Goal: Task Accomplishment & Management: Complete application form

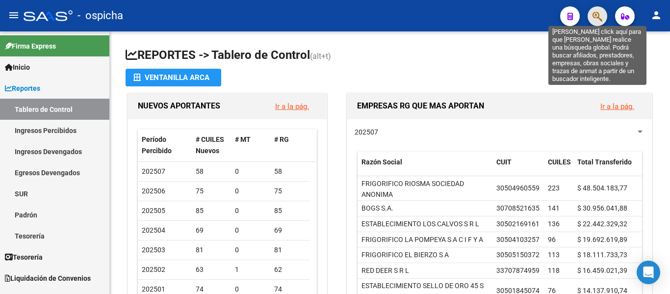
click at [596, 18] on icon "button" at bounding box center [598, 16] width 10 height 11
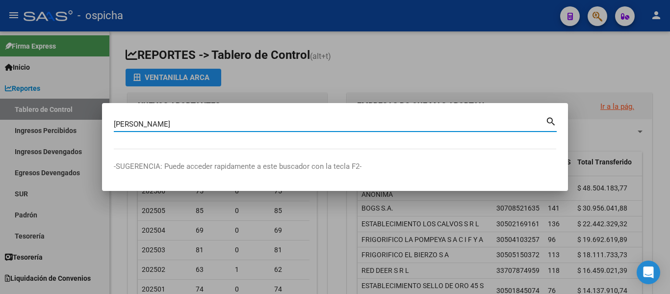
type input "[PERSON_NAME]"
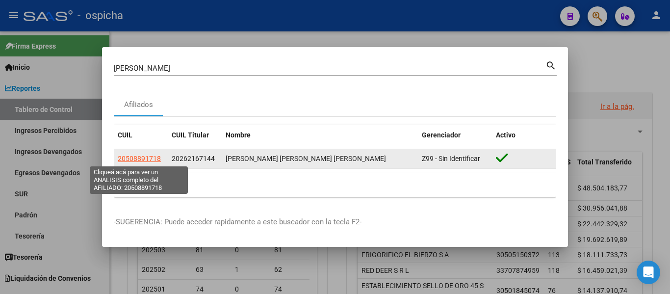
click at [140, 159] on span "20508891718" at bounding box center [139, 159] width 43 height 8
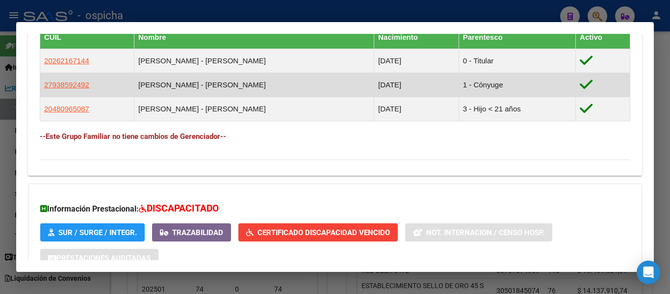
scroll to position [664, 0]
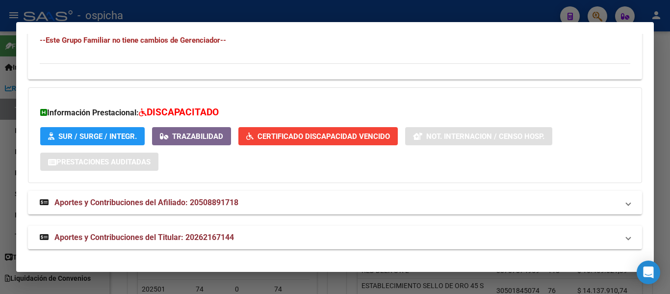
click at [108, 135] on span "SUR / SURGE / INTEGR." at bounding box center [97, 136] width 78 height 9
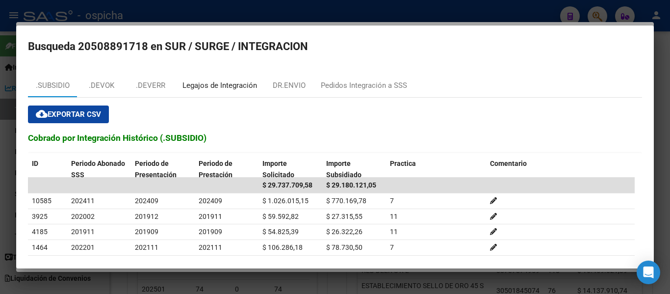
click at [208, 86] on div "Legajos de Integración" at bounding box center [219, 85] width 75 height 11
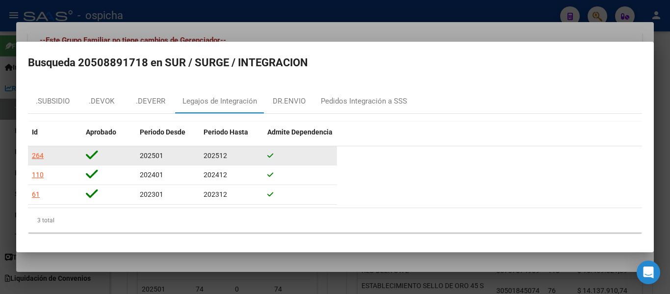
click at [38, 157] on div "264" at bounding box center [38, 155] width 12 height 11
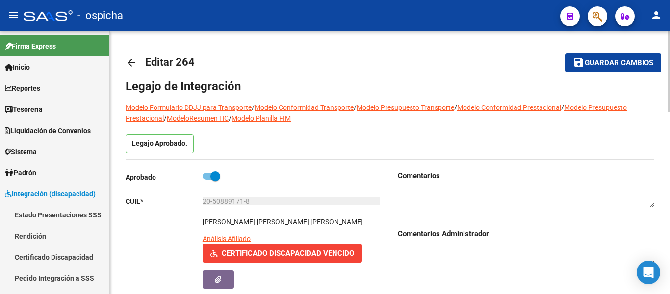
scroll to position [49, 0]
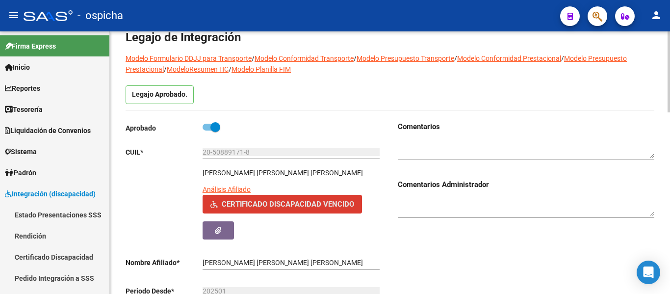
click at [313, 200] on span "Certificado Discapacidad Vencido" at bounding box center [288, 204] width 132 height 9
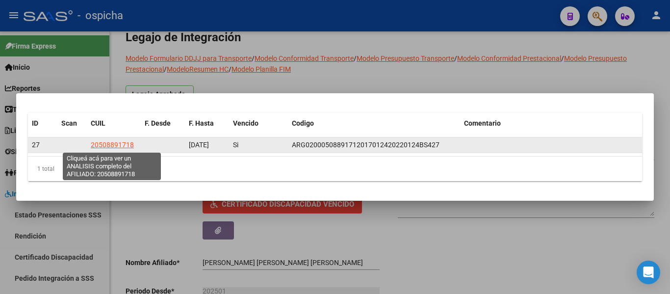
click at [127, 147] on span "20508891718" at bounding box center [112, 145] width 43 height 8
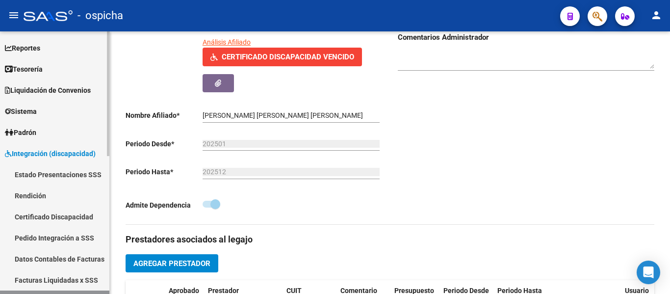
scroll to position [98, 0]
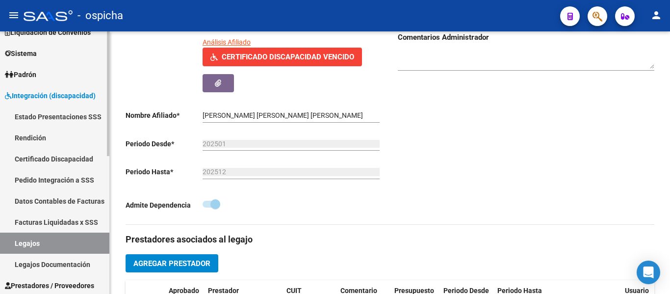
click at [43, 103] on link "Integración (discapacidad)" at bounding box center [54, 95] width 109 height 21
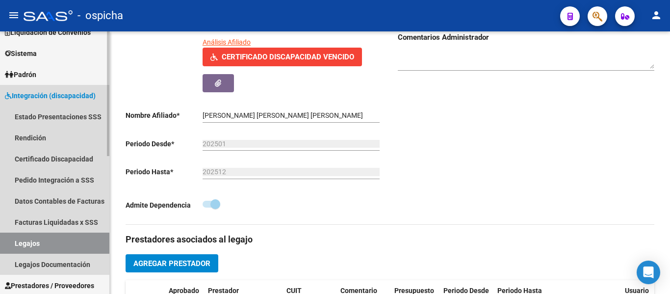
click at [42, 95] on span "Integración (discapacidad)" at bounding box center [50, 95] width 91 height 11
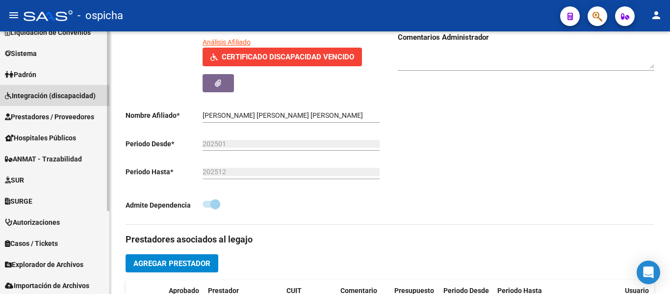
click at [41, 101] on link "Integración (discapacidad)" at bounding box center [54, 95] width 109 height 21
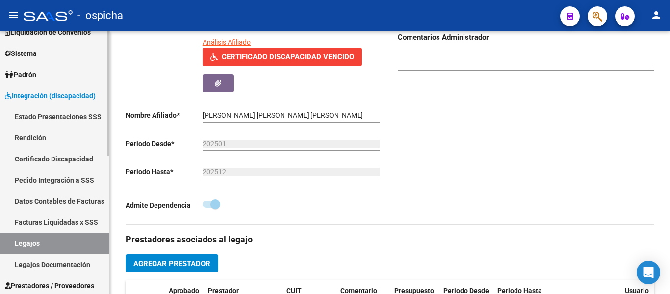
click at [38, 159] on link "Certificado Discapacidad" at bounding box center [54, 158] width 109 height 21
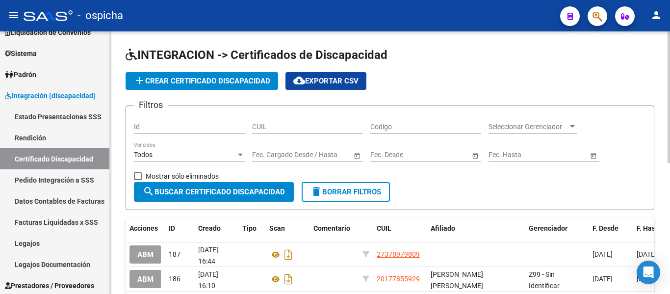
click at [226, 155] on div "Todos" at bounding box center [185, 155] width 102 height 8
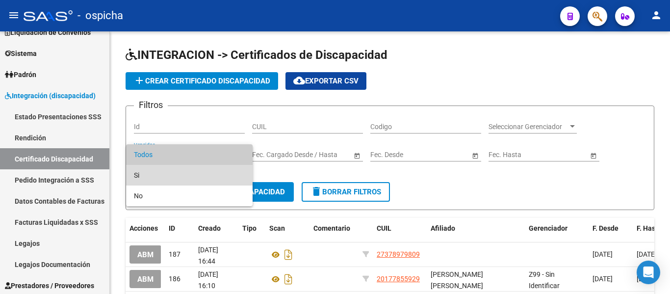
click at [217, 176] on span "Si" at bounding box center [189, 175] width 111 height 21
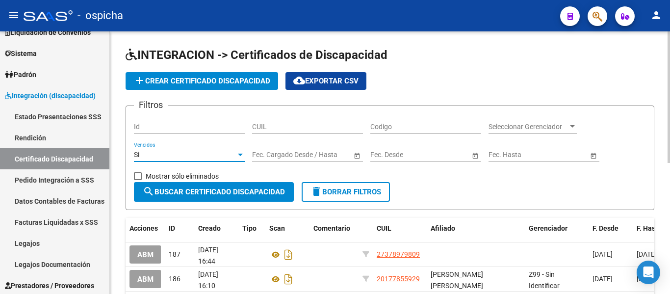
click at [216, 193] on span "search Buscar Certificado Discapacidad" at bounding box center [214, 191] width 142 height 9
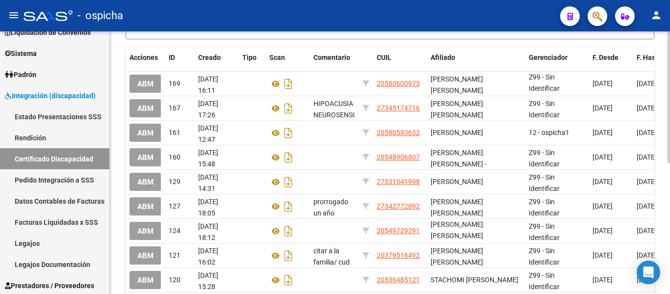
scroll to position [114, 0]
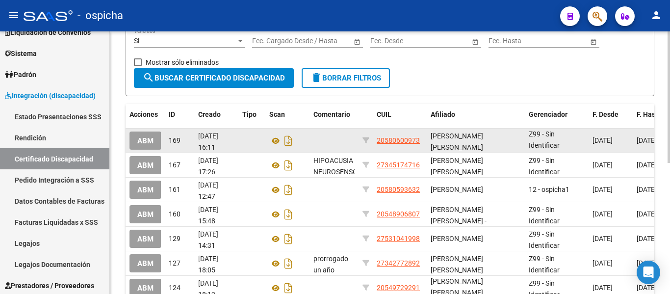
click at [145, 137] on span "ABM" at bounding box center [145, 140] width 16 height 9
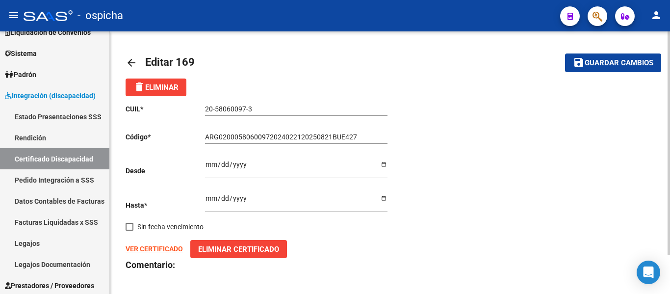
click at [259, 250] on span "Eliminar Certificado" at bounding box center [238, 249] width 81 height 9
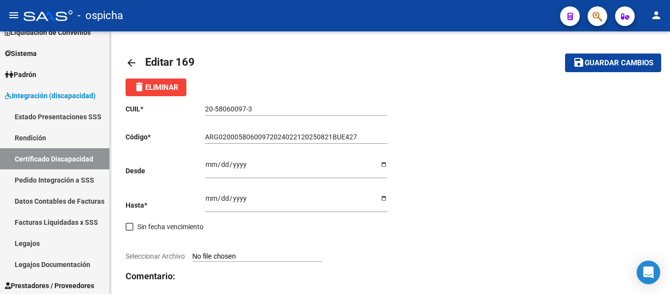
drag, startPoint x: 633, startPoint y: 104, endPoint x: 536, endPoint y: 17, distance: 130.3
click at [633, 104] on div "CUIL * 20-58060097-3 Ingresar el CUIL Código * ARG02000580600972024022120250821…" at bounding box center [390, 211] width 529 height 231
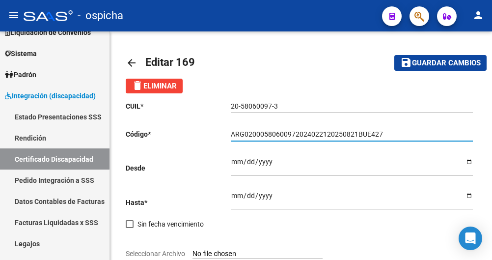
drag, startPoint x: 386, startPoint y: 130, endPoint x: 193, endPoint y: 101, distance: 195.1
click at [193, 103] on div "CUIL * 20-58060097-3 Ingresar el CUIL Código * ARG02000580600972024022120250821…" at bounding box center [301, 208] width 350 height 231
paste input "-02-00058060097-20240221-20250821-BUE-"
type input "ARG-02-00058060097-20240221-20250821-BUE-427"
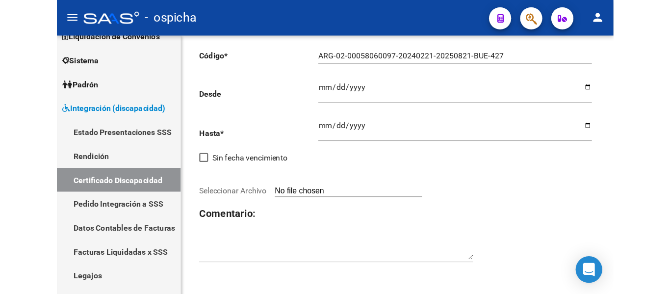
scroll to position [88, 0]
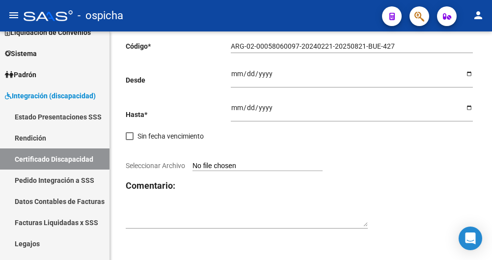
click at [258, 165] on input "Seleccionar Archivo" at bounding box center [257, 165] width 130 height 9
type input "C:\fakepath\MateoLedesma.pdf"
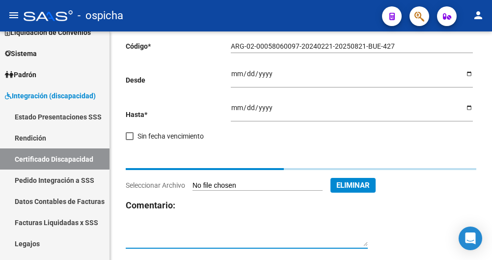
click at [233, 241] on textarea at bounding box center [247, 236] width 242 height 19
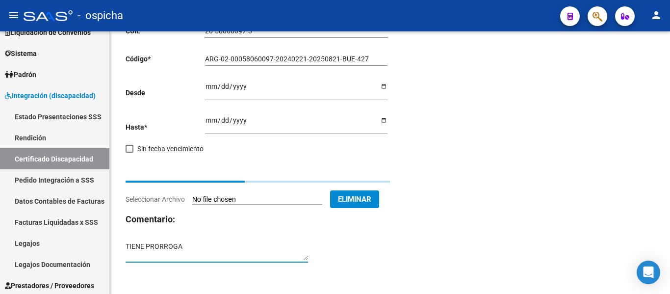
scroll to position [46, 0]
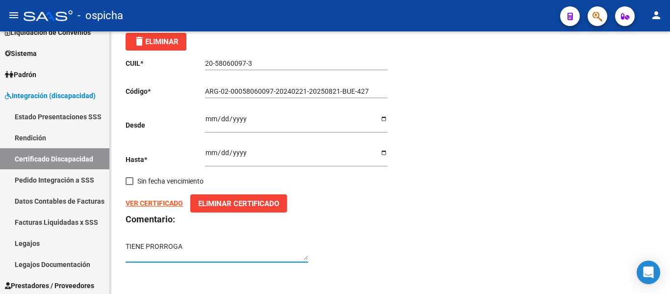
type textarea "TIENE PRORROGA"
